Goal: Task Accomplishment & Management: Use online tool/utility

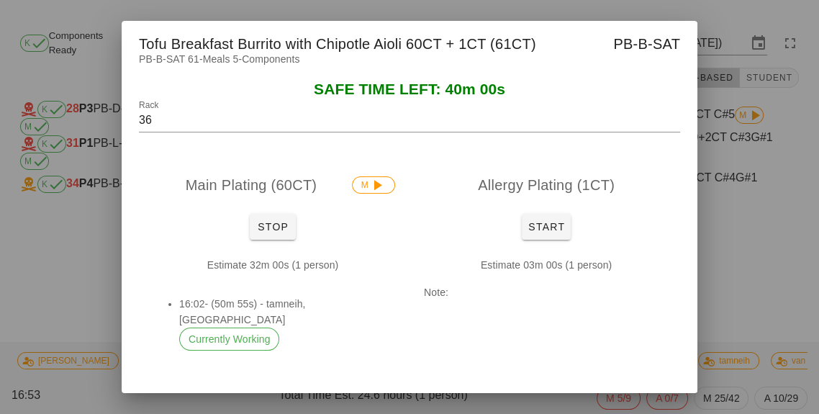
click at [276, 276] on div "Estimate 32m 00s (1 person) 16:02- (50m 55s) - tamneih, [GEOGRAPHIC_DATA] Curre…" at bounding box center [273, 309] width 268 height 128
click at [265, 232] on span "Stop" at bounding box center [272, 227] width 35 height 12
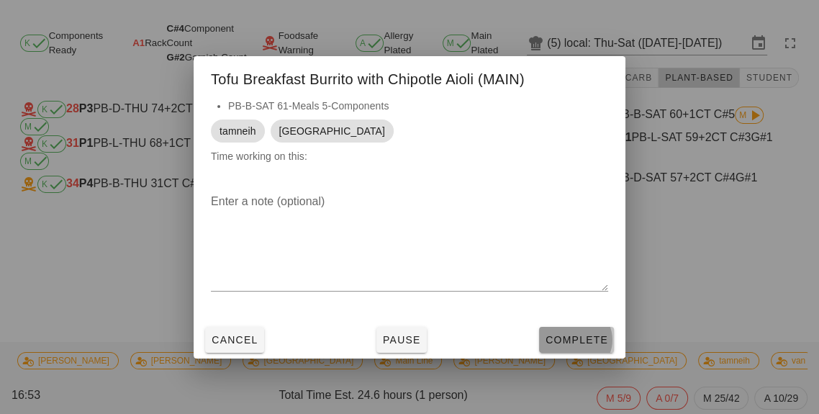
click at [586, 345] on span "Complete" at bounding box center [576, 340] width 63 height 12
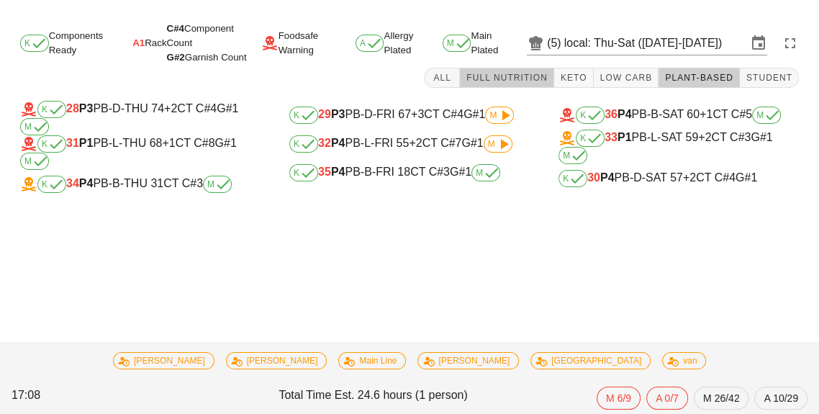
click at [517, 86] on button "Full Nutrition" at bounding box center [507, 78] width 94 height 20
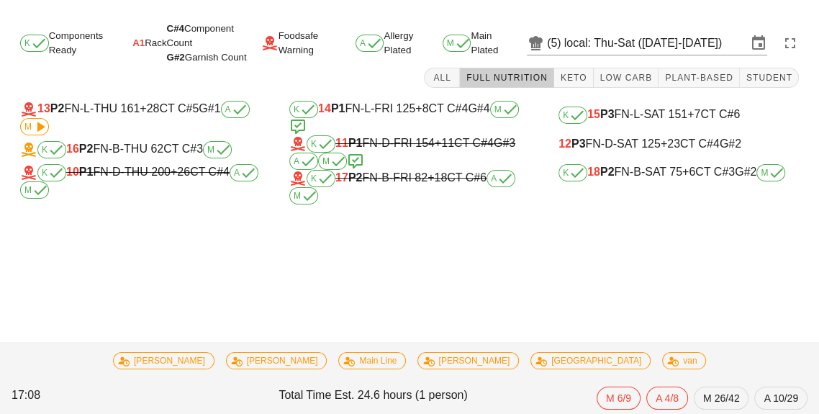
click at [683, 123] on div "K 15 P3 FN-L-SAT 151 +7 CT C#6" at bounding box center [678, 114] width 240 height 17
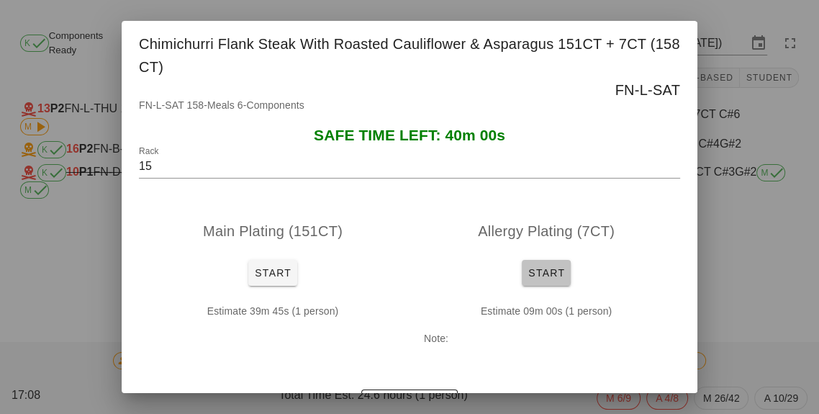
click at [565, 273] on button "Start" at bounding box center [546, 273] width 49 height 26
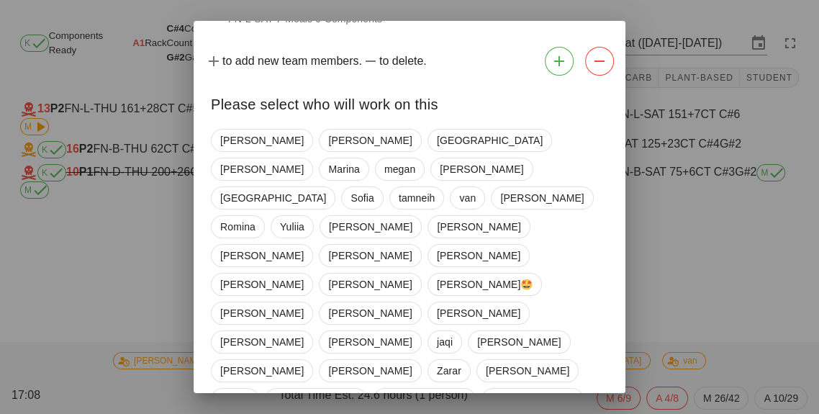
scroll to position [92, 0]
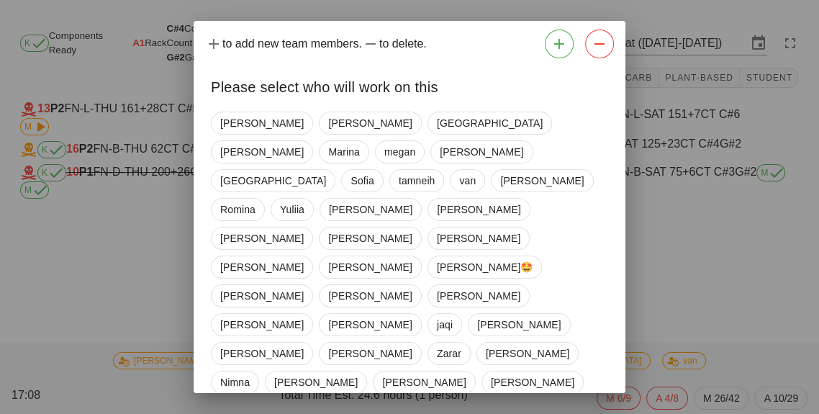
click at [350, 400] on span "Dom" at bounding box center [339, 411] width 22 height 22
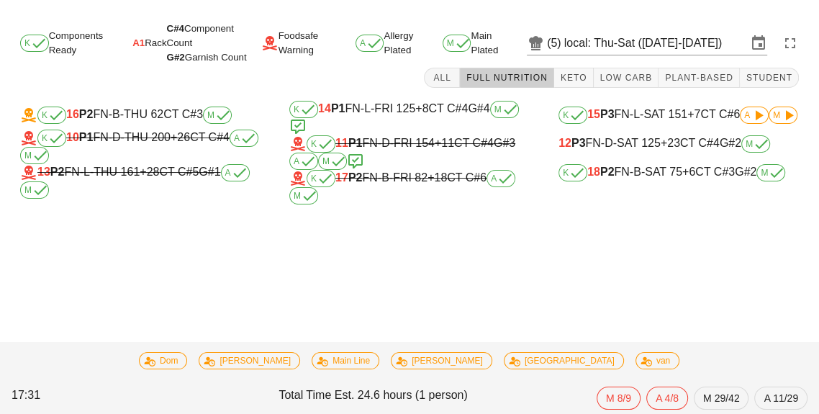
click at [698, 108] on span "+7" at bounding box center [693, 114] width 13 height 12
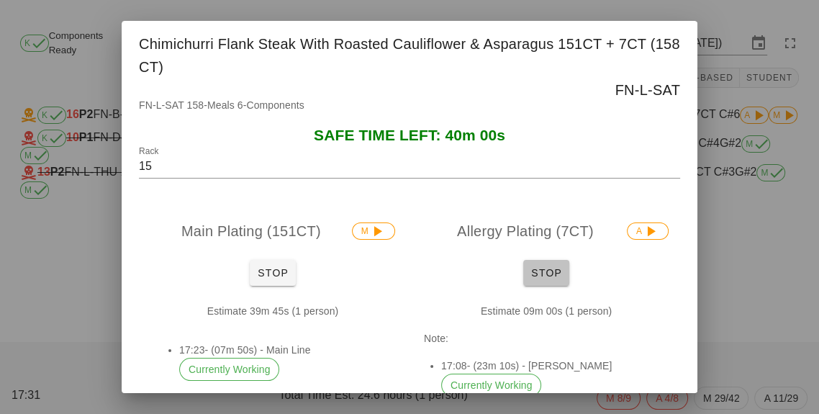
click at [560, 263] on button "Stop" at bounding box center [546, 273] width 46 height 26
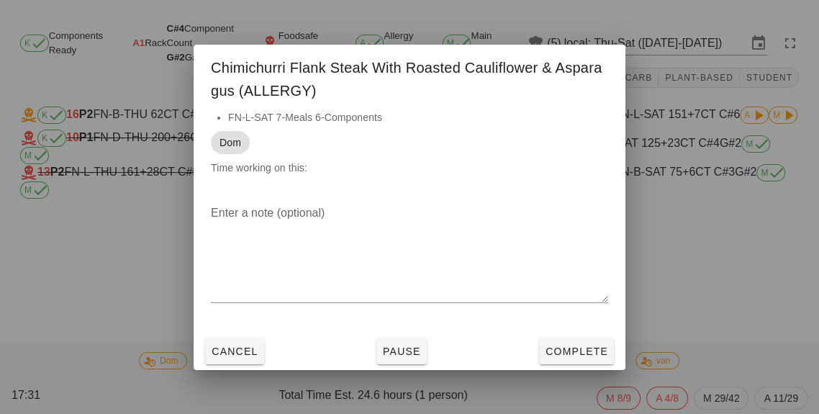
click at [560, 270] on textarea "Enter a note (optional)" at bounding box center [409, 251] width 397 height 101
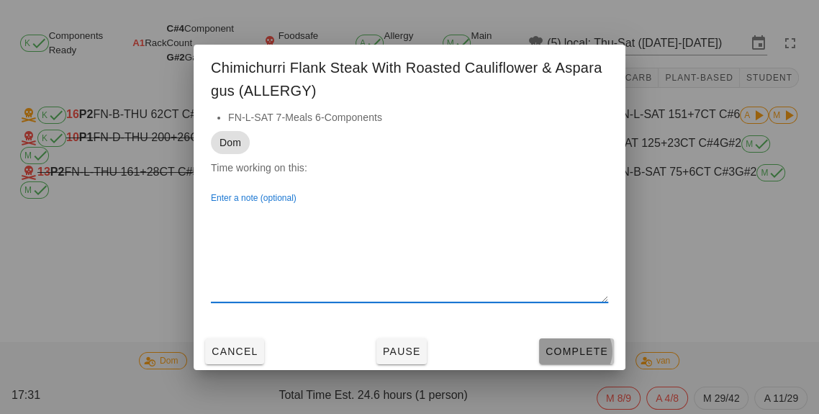
click at [598, 345] on span "Complete" at bounding box center [576, 351] width 63 height 12
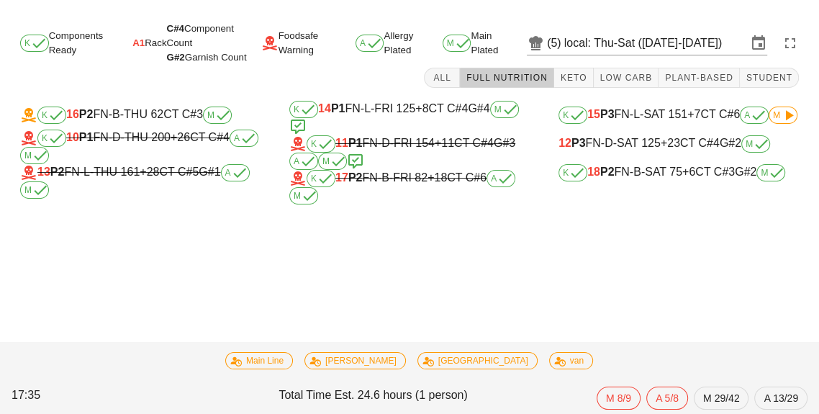
click at [353, 110] on div "K 14 P1 FN-L-FRI 125 +8 CT C#4 G#4 M" at bounding box center [409, 118] width 240 height 35
type input "14"
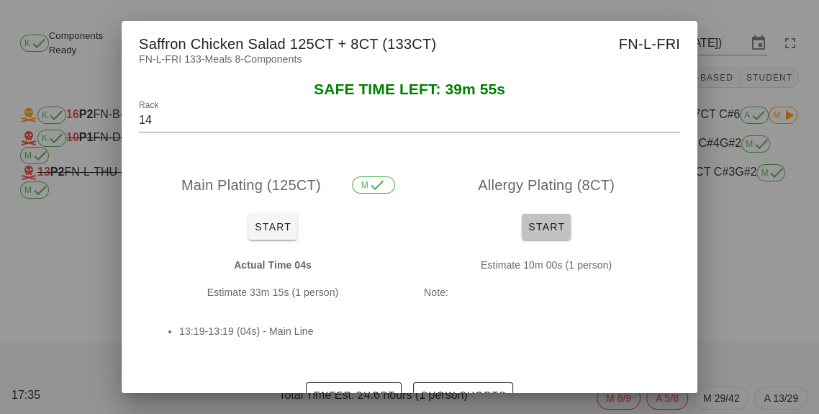
click at [564, 218] on button "Start" at bounding box center [546, 227] width 49 height 26
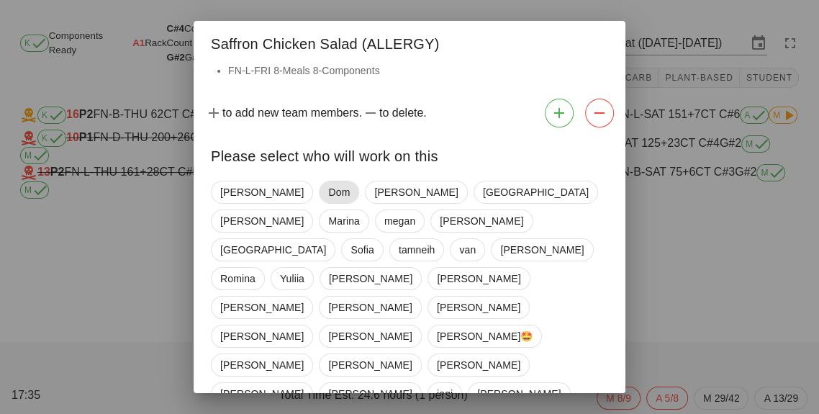
click at [328, 184] on span "Dom" at bounding box center [339, 192] width 22 height 22
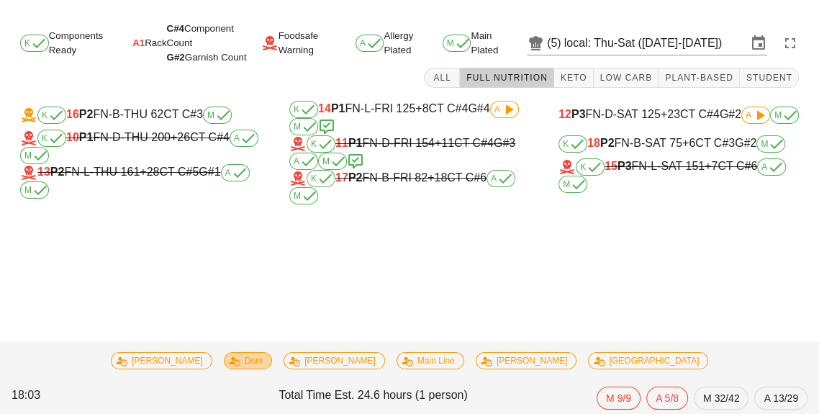
click at [263, 366] on span "Dom" at bounding box center [247, 361] width 29 height 16
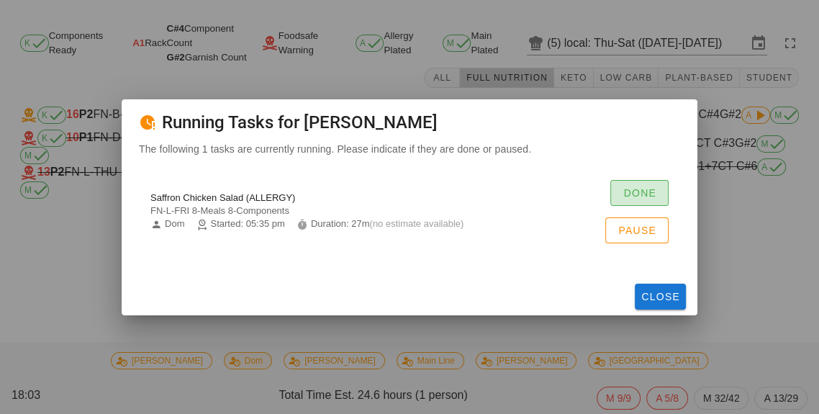
click at [656, 196] on button "Done" at bounding box center [639, 193] width 58 height 26
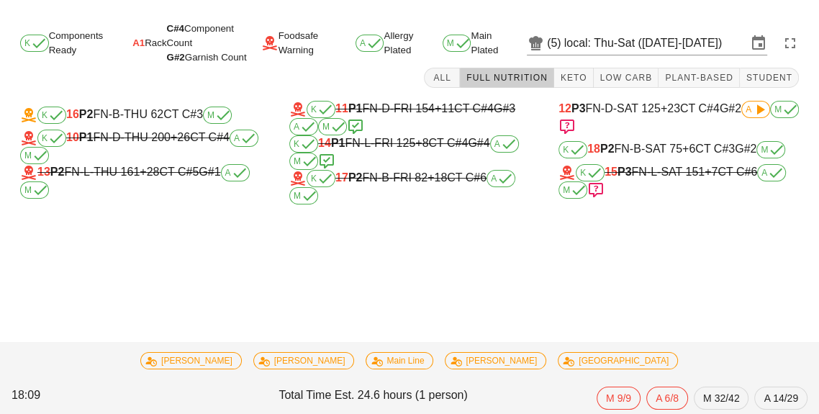
click at [711, 146] on div "K 18 P2 FN-B-SAT 75 +6 CT C#3 G#2 M" at bounding box center [678, 149] width 240 height 17
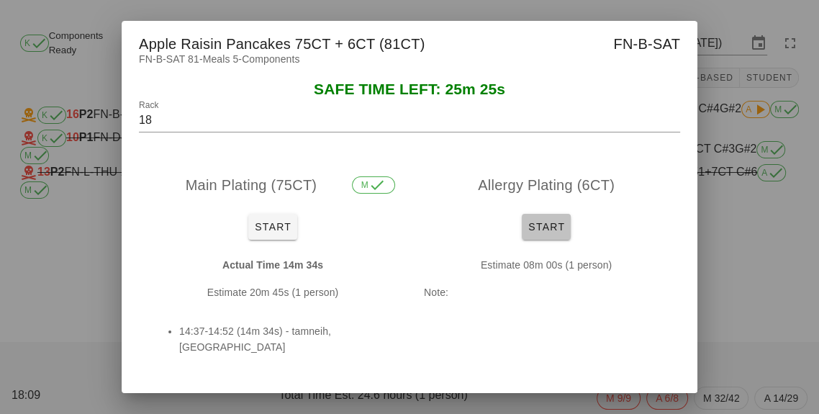
click at [567, 225] on button "Start" at bounding box center [546, 227] width 49 height 26
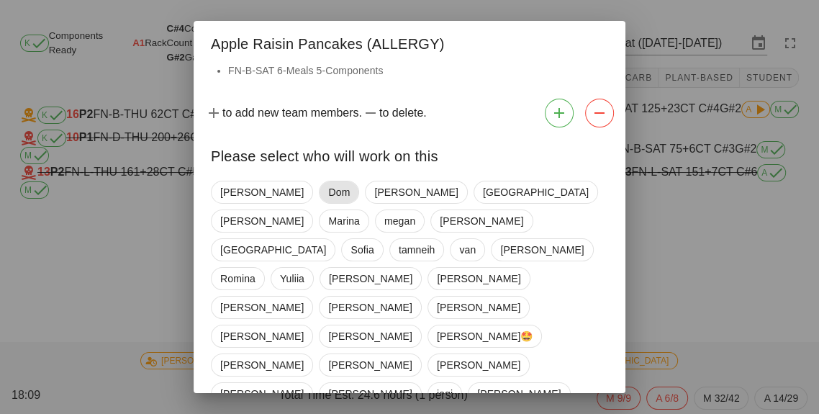
click at [328, 196] on span "Dom" at bounding box center [339, 192] width 22 height 22
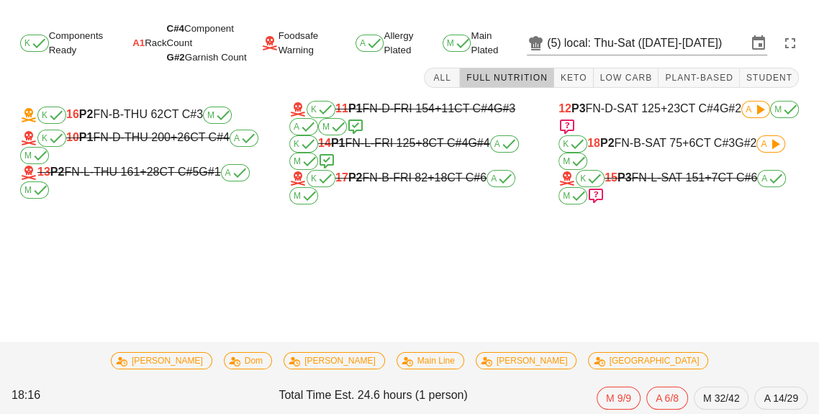
click at [681, 152] on div "K 18 P2 FN-B-SAT 75 +6 CT C#3 G#2 A M" at bounding box center [678, 152] width 240 height 35
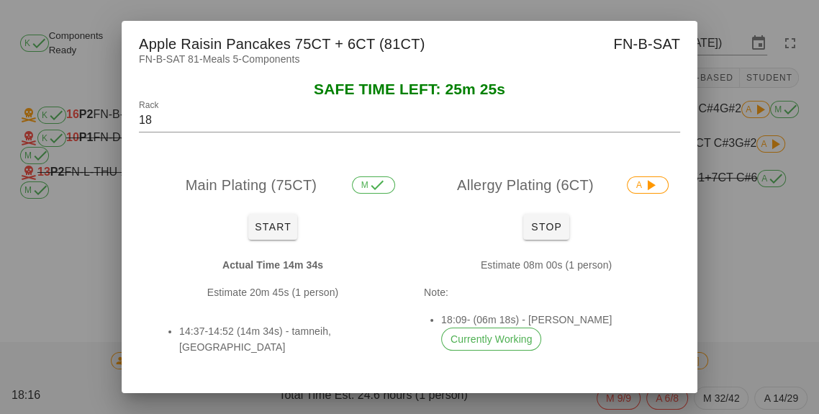
scroll to position [20, 0]
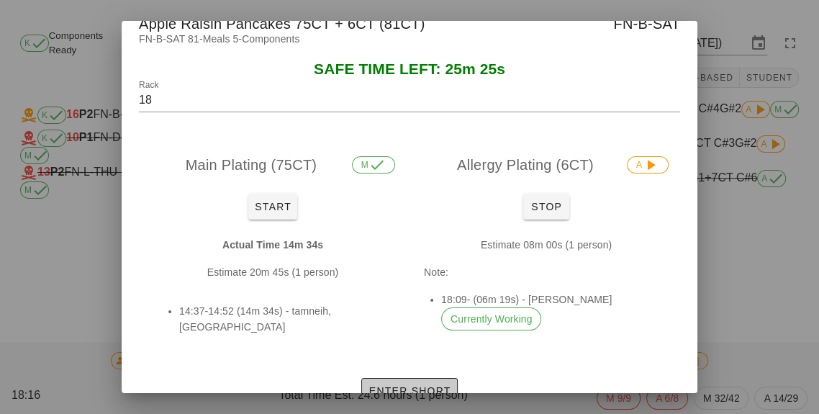
click at [429, 385] on span "Enter Short" at bounding box center [409, 391] width 83 height 12
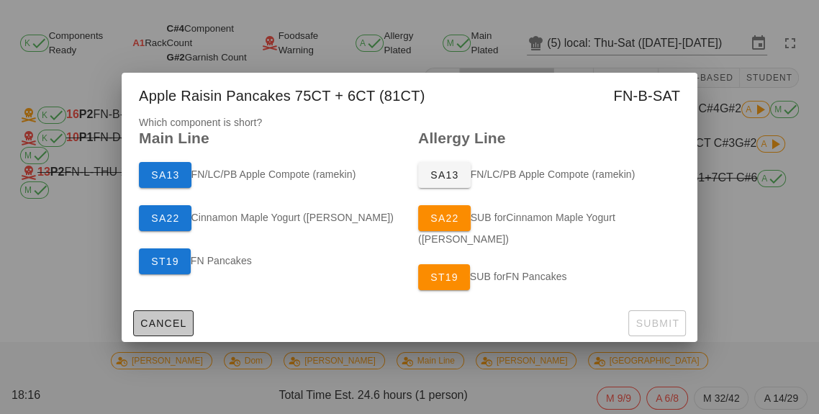
scroll to position [0, 0]
click at [459, 277] on button "ST19" at bounding box center [444, 277] width 52 height 26
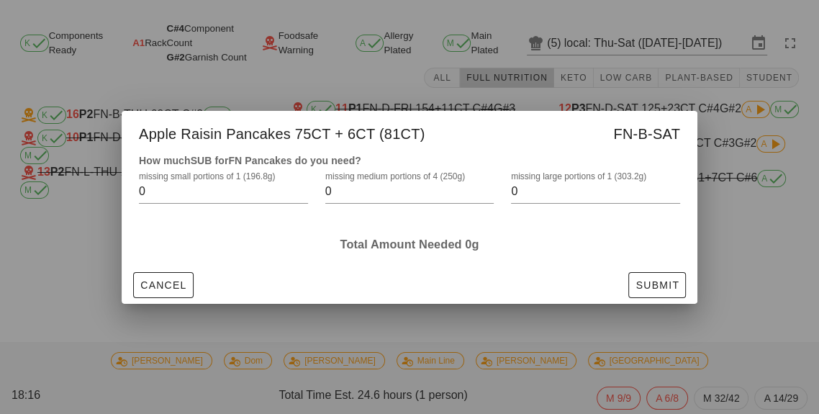
click at [597, 196] on input "0" at bounding box center [585, 191] width 149 height 23
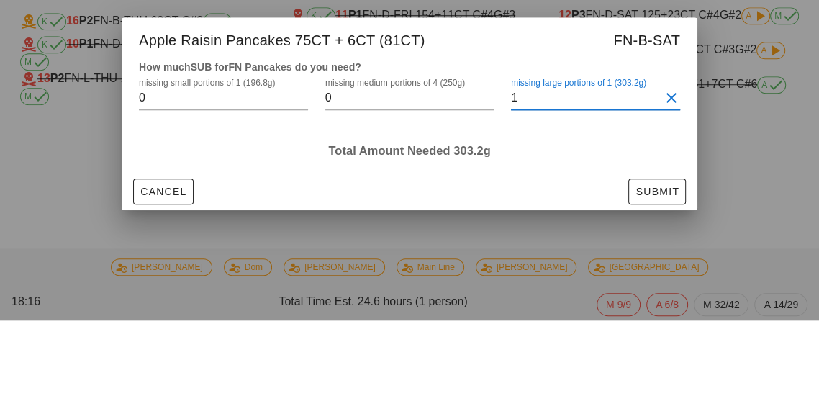
type input "1"
click at [627, 238] on h3 "Total Amount Needed 303.2g" at bounding box center [409, 244] width 541 height 16
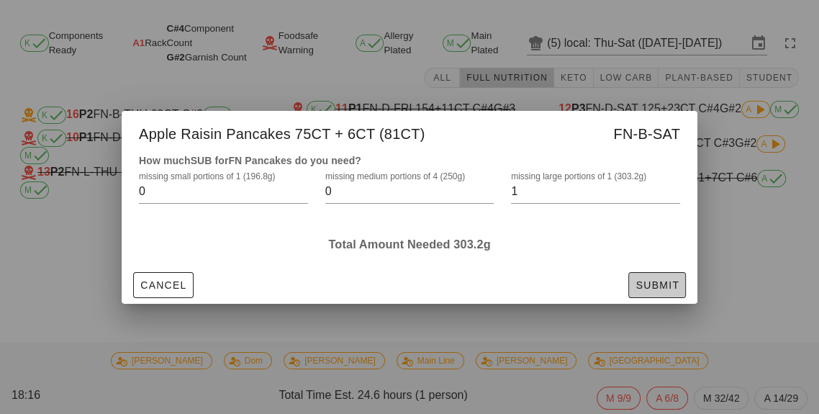
click at [683, 276] on button "Submit" at bounding box center [657, 285] width 58 height 26
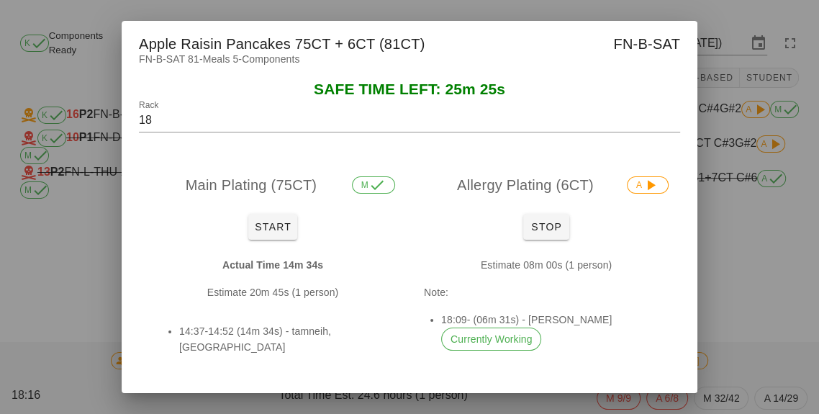
click at [764, 330] on div at bounding box center [409, 207] width 819 height 414
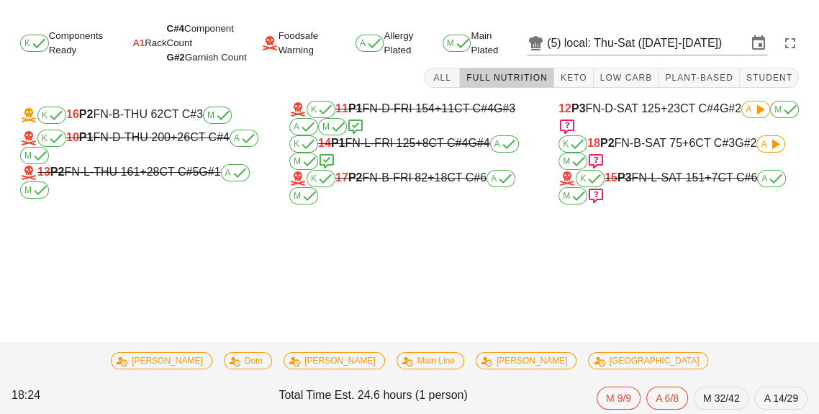
click at [697, 146] on div "K 18 P2 FN-B-SAT 75 +6 CT C#3 G#2 A M" at bounding box center [678, 152] width 240 height 35
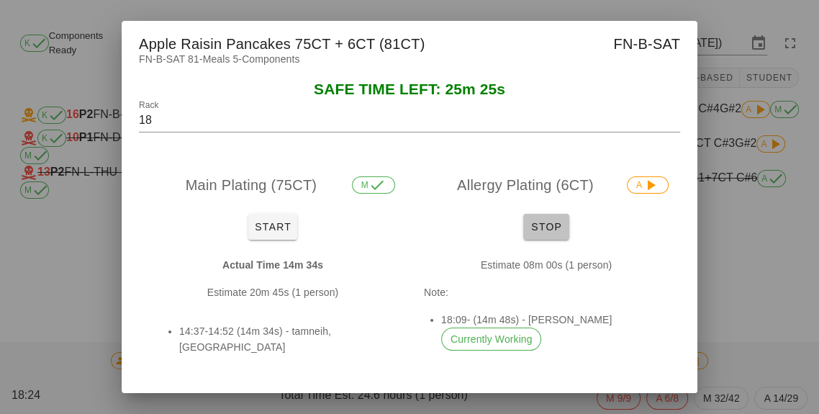
click at [560, 232] on button "Stop" at bounding box center [546, 227] width 46 height 26
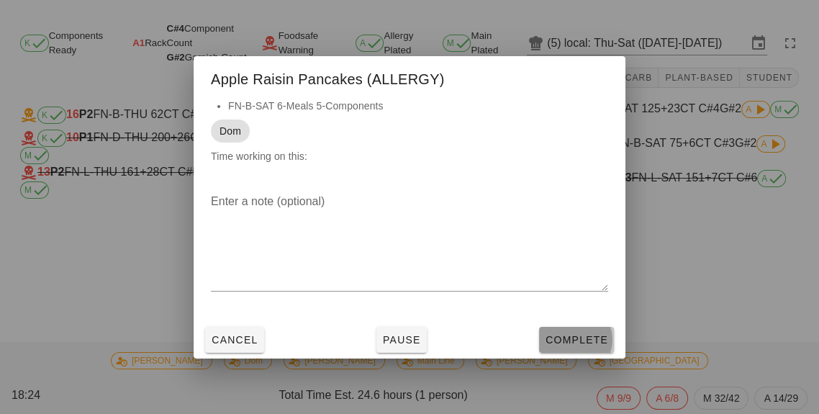
click at [592, 342] on span "Complete" at bounding box center [576, 340] width 63 height 12
